Goal: Navigation & Orientation: Understand site structure

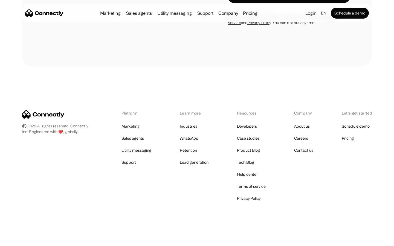
scroll to position [221, 0]
